Goal: Complete application form

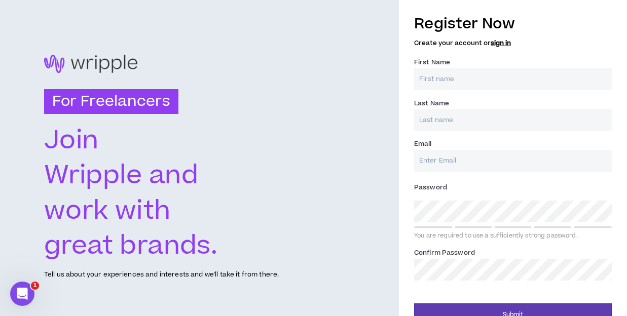
click at [441, 74] on input "First Name *" at bounding box center [513, 79] width 198 height 22
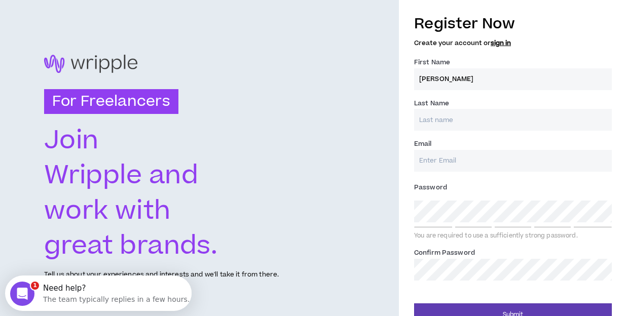
type input "[PERSON_NAME]"
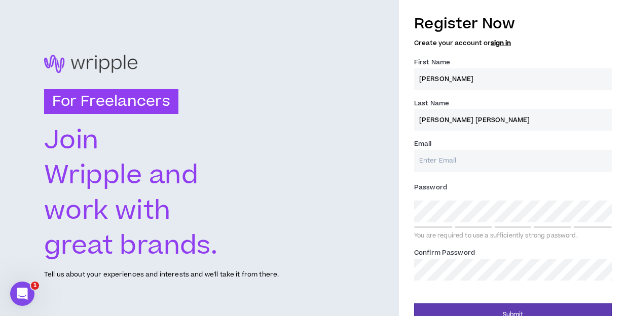
type input "[PERSON_NAME] [PERSON_NAME]"
type input "a"
type input "[EMAIL_ADDRESS][DOMAIN_NAME]"
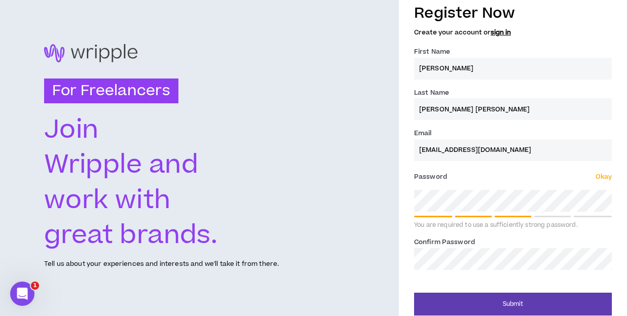
scroll to position [18, 0]
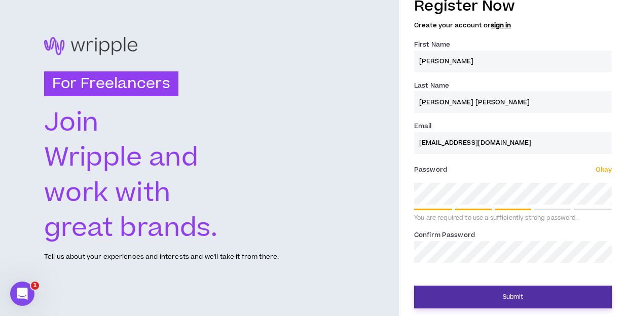
click at [513, 294] on button "Submit" at bounding box center [513, 297] width 198 height 23
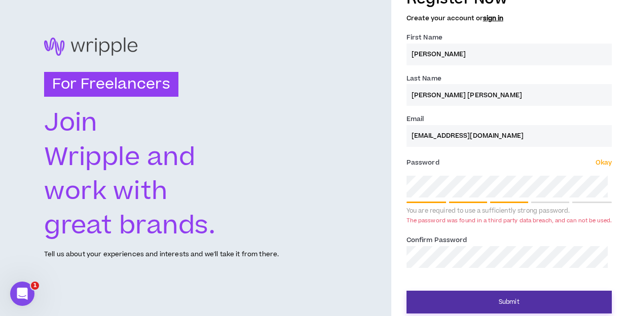
scroll to position [30, 0]
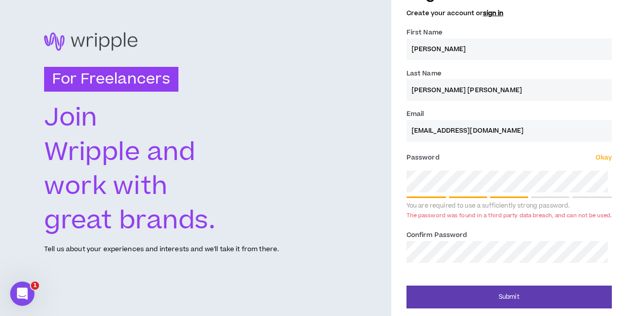
click at [374, 182] on div "For Freelancers [PERSON_NAME] and work with great brands. Tell us about your ex…" at bounding box center [313, 143] width 627 height 346
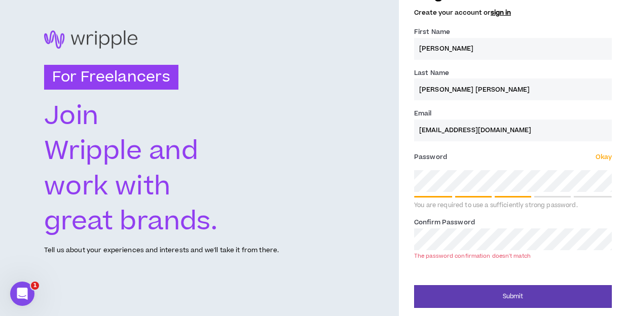
scroll to position [29, 0]
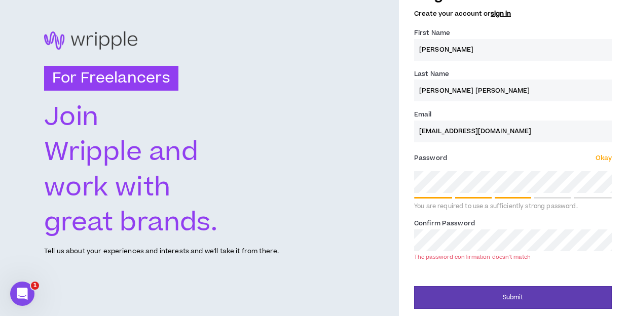
click at [366, 246] on div "For Freelancers [PERSON_NAME] and work with great brands. Tell us about your ex…" at bounding box center [313, 144] width 627 height 346
click at [395, 178] on div "For Freelancers [PERSON_NAME] and work with great brands. Tell us about your ex…" at bounding box center [313, 144] width 627 height 346
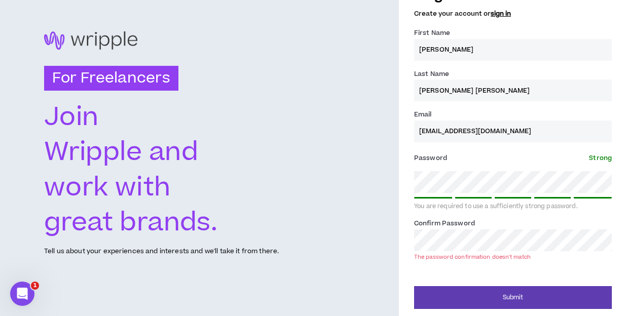
click at [382, 237] on div "For Freelancers [PERSON_NAME] and work with great brands. Tell us about your ex…" at bounding box center [313, 144] width 627 height 346
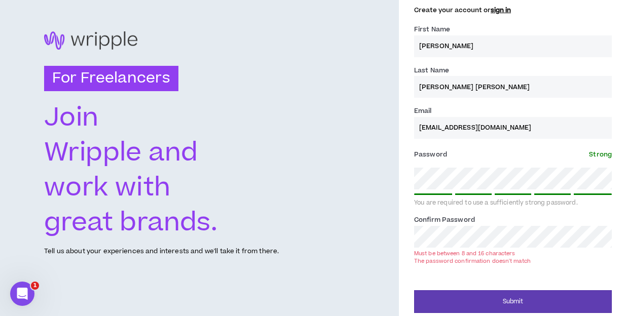
scroll to position [18, 0]
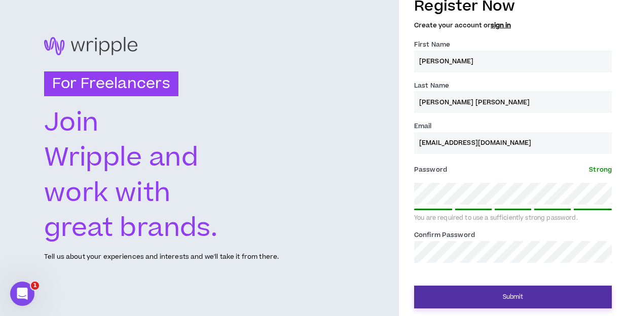
click at [475, 295] on button "Submit" at bounding box center [513, 297] width 198 height 23
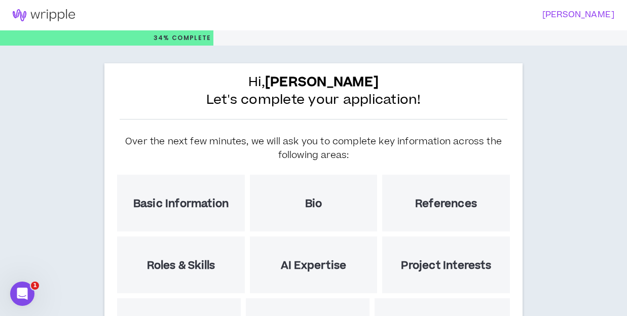
click at [171, 203] on h5 "Basic Information" at bounding box center [180, 204] width 95 height 13
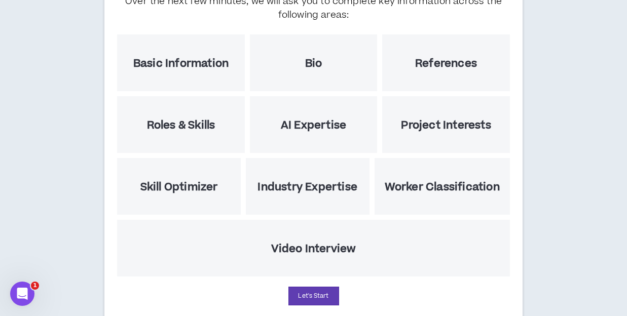
scroll to position [173, 0]
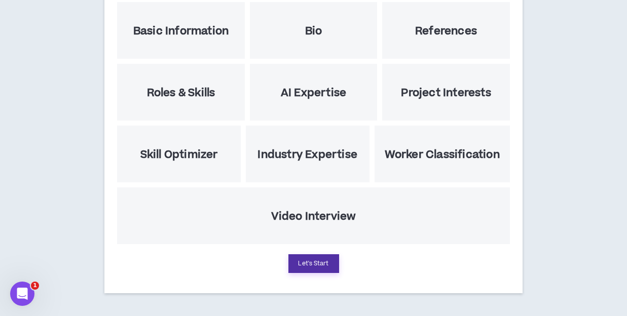
click at [302, 264] on button "Let's Start" at bounding box center [313, 263] width 51 height 19
select select "US"
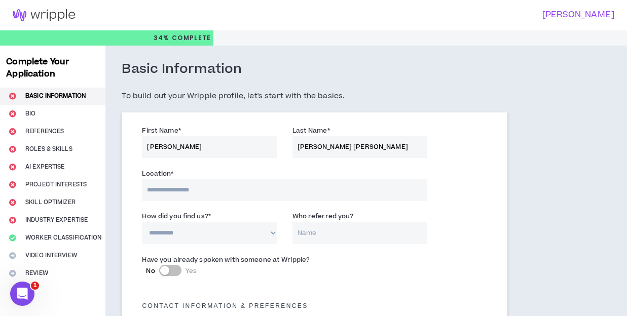
click at [190, 188] on input at bounding box center [284, 190] width 285 height 22
type input "*"
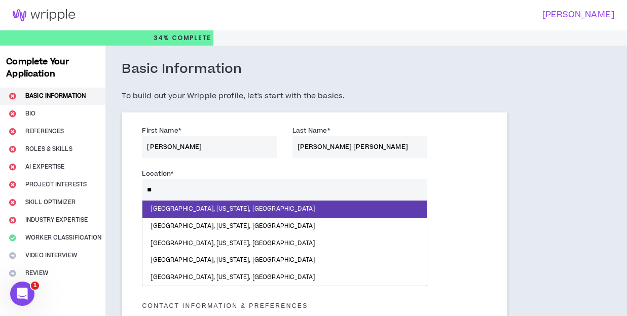
click at [202, 198] on input "**" at bounding box center [284, 190] width 285 height 22
type input "****"
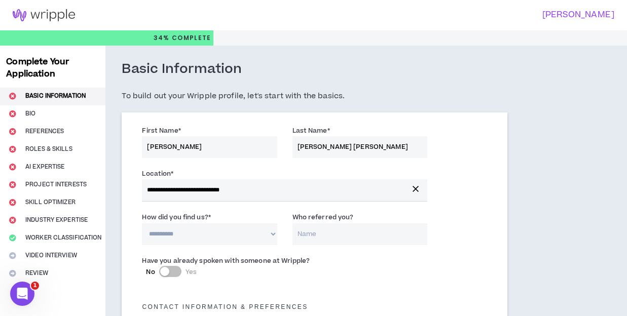
click at [171, 235] on select "**********" at bounding box center [209, 234] width 135 height 22
select select "*"
click at [309, 234] on input "Who referred you?" at bounding box center [359, 234] width 135 height 22
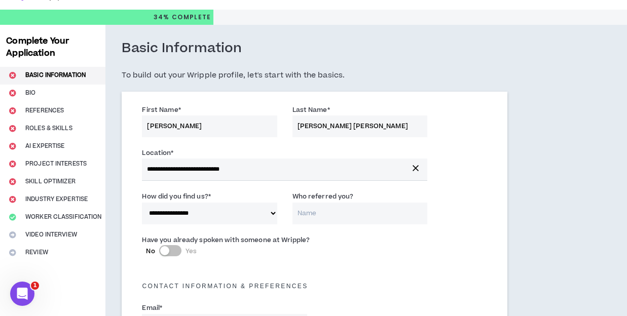
scroll to position [144, 0]
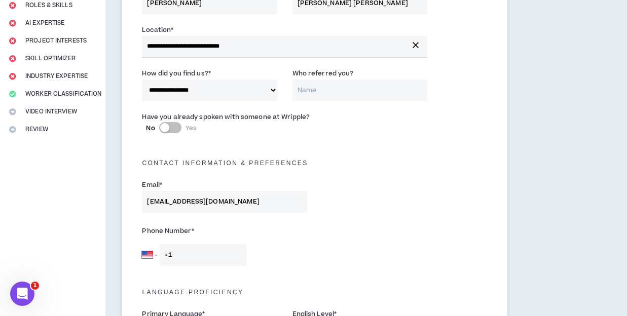
click at [304, 92] on input "Who referred you?" at bounding box center [359, 91] width 135 height 22
